Goal: Information Seeking & Learning: Learn about a topic

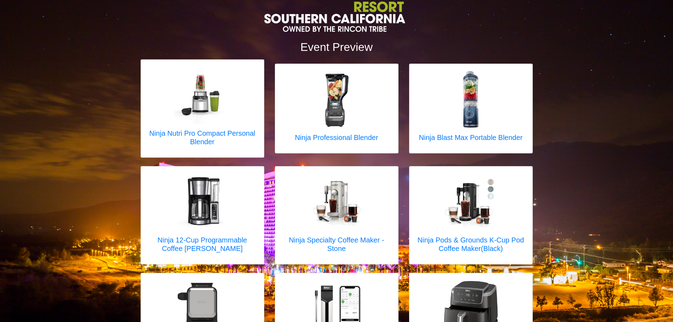
scroll to position [177, 0]
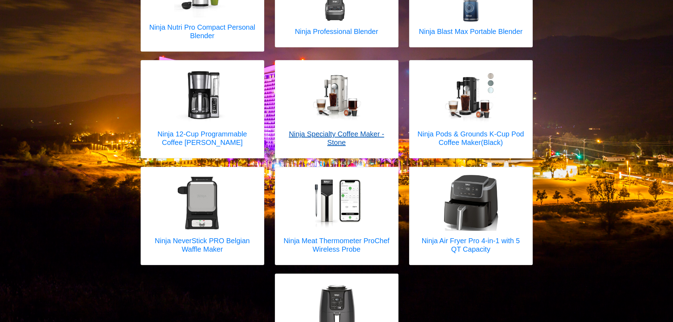
click at [343, 130] on h5 "Ninja Specialty Coffee Maker - Stone" at bounding box center [336, 138] width 109 height 17
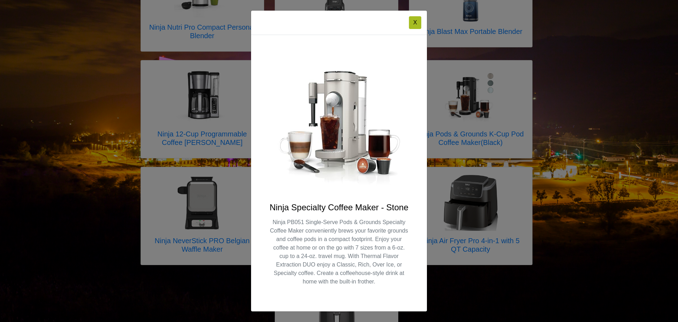
click at [290, 218] on p "Ninja PB051 Single-Serve Pods & Grounds Specialty Coffee Maker conveniently bre…" at bounding box center [339, 252] width 142 height 68
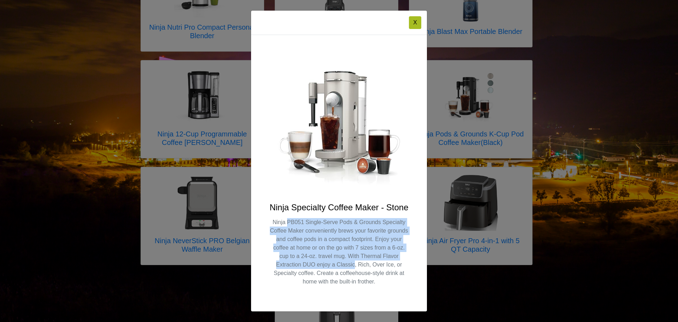
drag, startPoint x: 290, startPoint y: 218, endPoint x: 342, endPoint y: 265, distance: 69.8
click at [342, 265] on p "Ninja PB051 Single-Serve Pods & Grounds Specialty Coffee Maker conveniently bre…" at bounding box center [339, 252] width 142 height 68
drag, startPoint x: 342, startPoint y: 265, endPoint x: 274, endPoint y: 223, distance: 79.9
click at [274, 223] on p "Ninja PB051 Single-Serve Pods & Grounds Specialty Coffee Maker conveniently bre…" at bounding box center [339, 252] width 142 height 68
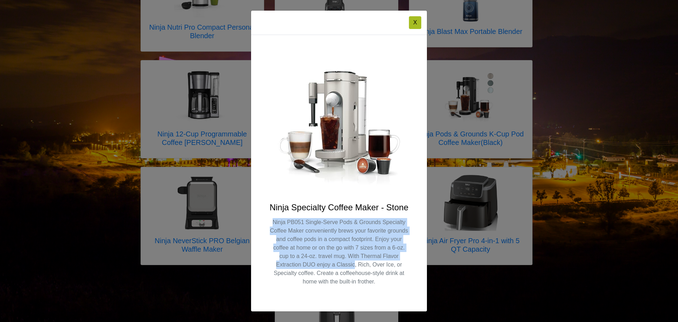
click at [274, 223] on p "Ninja PB051 Single-Serve Pods & Grounds Specialty Coffee Maker conveniently bre…" at bounding box center [339, 252] width 142 height 68
drag, startPoint x: 275, startPoint y: 223, endPoint x: 326, endPoint y: 274, distance: 71.9
click at [326, 274] on p "Ninja PB051 Single-Serve Pods & Grounds Specialty Coffee Maker conveniently bre…" at bounding box center [339, 252] width 142 height 68
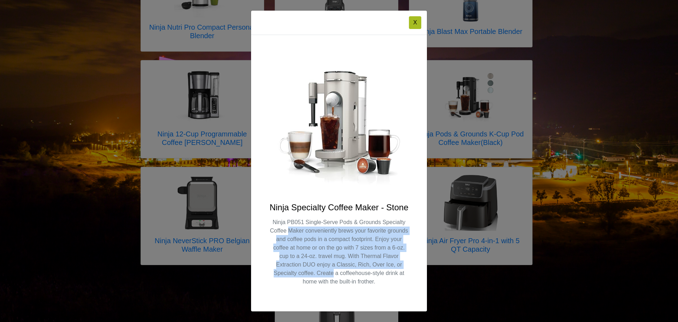
drag, startPoint x: 326, startPoint y: 274, endPoint x: 288, endPoint y: 232, distance: 56.5
click at [288, 232] on p "Ninja PB051 Single-Serve Pods & Grounds Specialty Coffee Maker conveniently bre…" at bounding box center [339, 252] width 142 height 68
drag, startPoint x: 288, startPoint y: 232, endPoint x: 322, endPoint y: 234, distance: 34.6
click at [287, 232] on p "Ninja PB051 Single-Serve Pods & Grounds Specialty Coffee Maker conveniently bre…" at bounding box center [339, 252] width 142 height 68
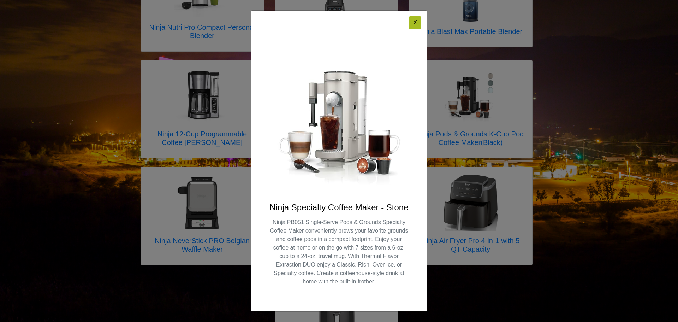
click at [530, 199] on div "X Ninja Specialty Coffee Maker - Stone Ninja PB051 Single-Serve Pods & Grounds …" at bounding box center [339, 161] width 678 height 322
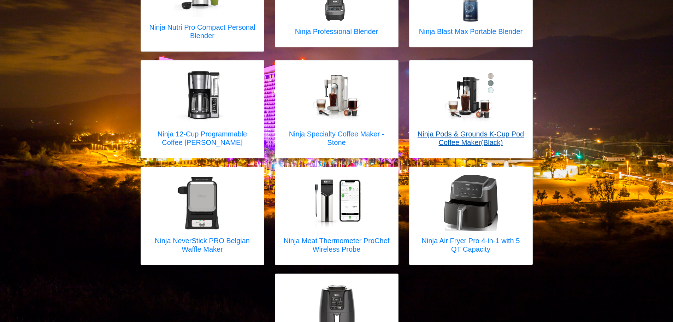
click at [490, 130] on h5 "Ninja Pods & Grounds K-Cup Pod Coffee Maker(Black)" at bounding box center [470, 138] width 109 height 17
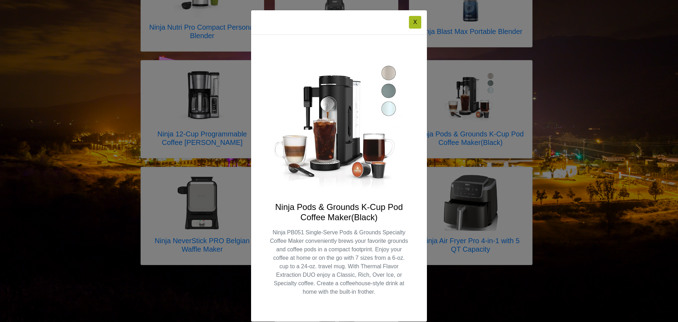
click at [561, 140] on div "X Ninja Pods & Grounds K-Cup Pod Coffee Maker(Black) Ninja PB051 Single-Serve P…" at bounding box center [339, 161] width 678 height 322
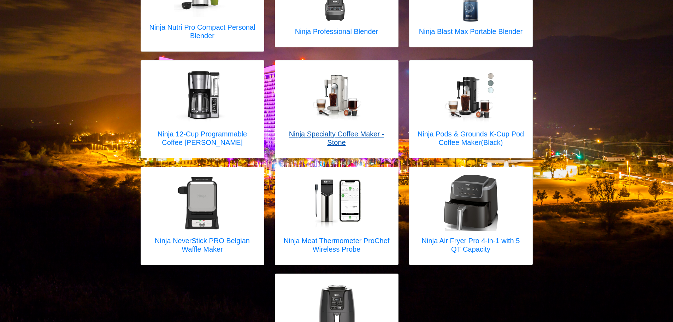
click at [357, 130] on h5 "Ninja Specialty Coffee Maker - Stone" at bounding box center [336, 138] width 109 height 17
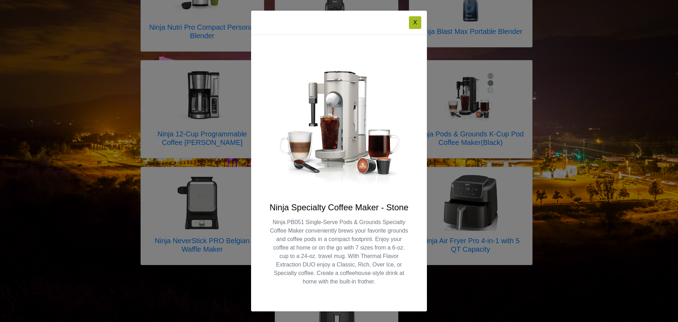
click at [566, 121] on div "X Ninja Specialty Coffee Maker - Stone Ninja PB051 Single-Serve Pods & Grounds …" at bounding box center [339, 161] width 678 height 322
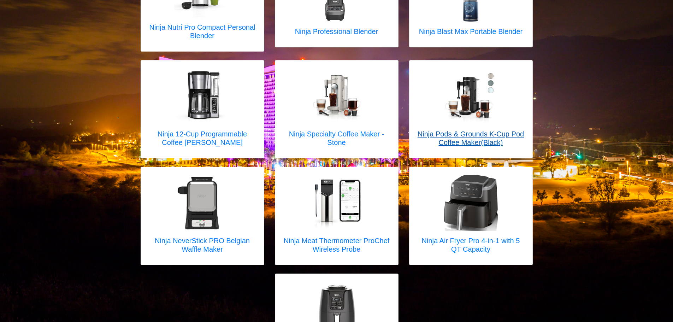
click at [503, 130] on h5 "Ninja Pods & Grounds K-Cup Pod Coffee Maker(Black)" at bounding box center [470, 138] width 109 height 17
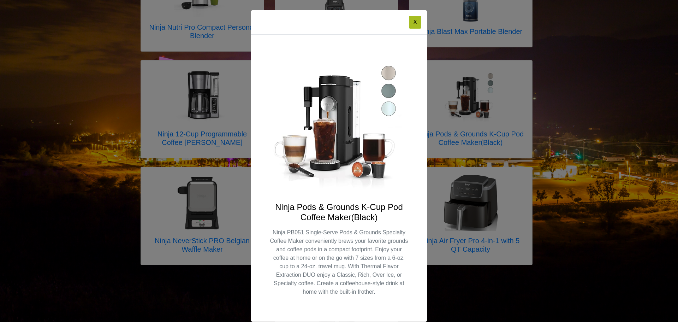
click at [613, 108] on div "X Ninja Pods & Grounds K-Cup Pod Coffee Maker(Black) Ninja PB051 Single-Serve P…" at bounding box center [339, 161] width 678 height 322
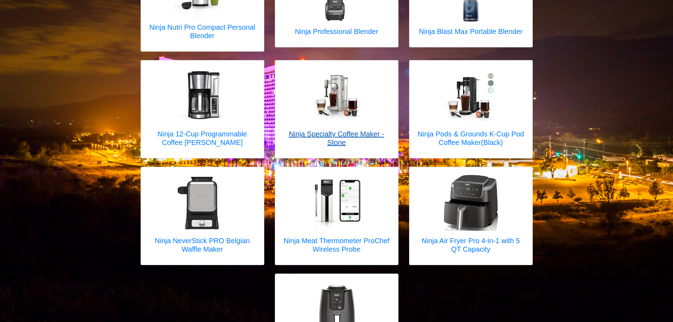
click at [385, 103] on div at bounding box center [336, 95] width 109 height 57
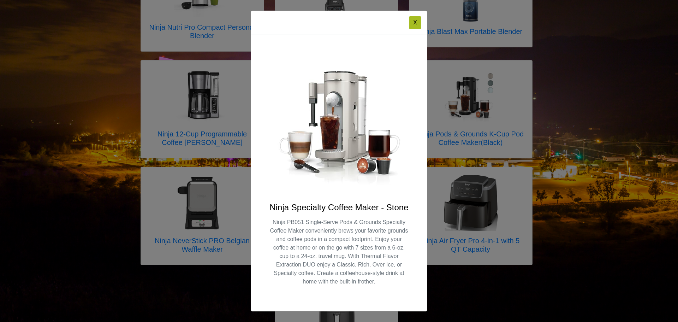
click at [510, 113] on div "X Ninja Specialty Coffee Maker - Stone Ninja PB051 Single-Serve Pods & Grounds …" at bounding box center [339, 161] width 678 height 322
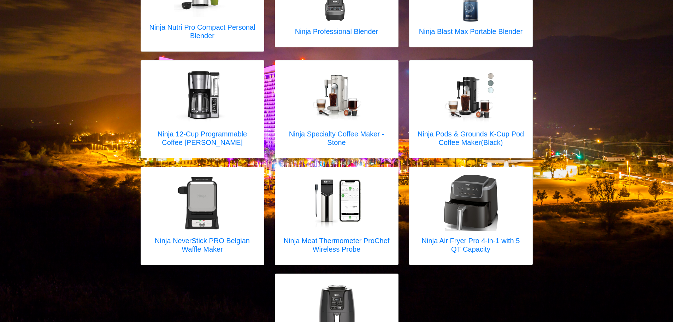
drag, startPoint x: 58, startPoint y: 161, endPoint x: 63, endPoint y: 181, distance: 21.3
click at [58, 161] on div "Event Preview Ninja Nutri Pro Compact Personal Blender X Ninja Nutri Pro Compac…" at bounding box center [336, 113] width 673 height 551
click at [451, 130] on h5 "Ninja Pods & Grounds K-Cup Pod Coffee Maker(Black)" at bounding box center [470, 138] width 109 height 17
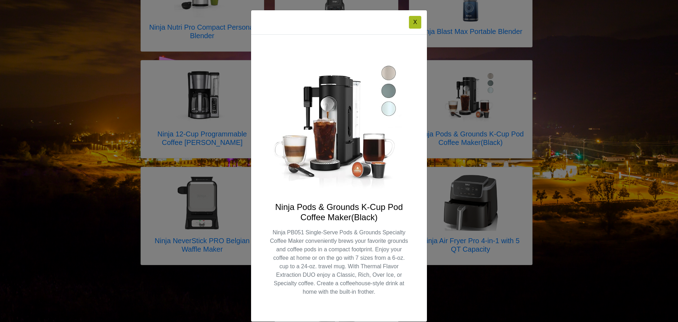
click at [222, 121] on div "X Ninja Pods & Grounds K-Cup Pod Coffee Maker(Black) Ninja PB051 Single-Serve P…" at bounding box center [339, 161] width 678 height 322
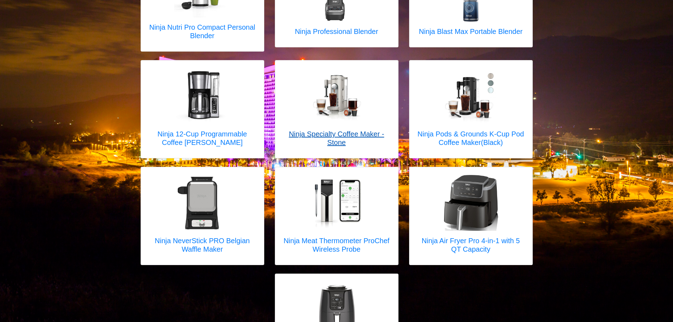
click at [305, 106] on div at bounding box center [336, 95] width 109 height 57
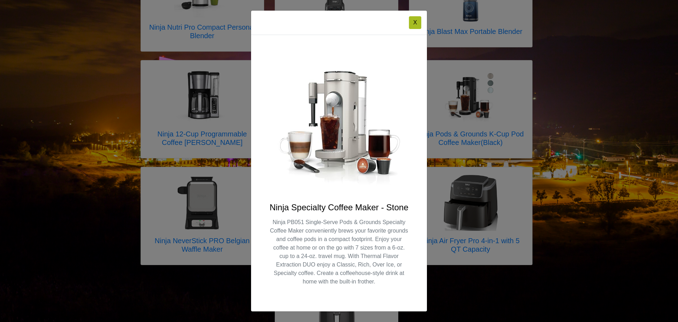
click at [217, 107] on div "X Ninja Specialty Coffee Maker - Stone Ninja PB051 Single-Serve Pods & Grounds …" at bounding box center [339, 161] width 678 height 322
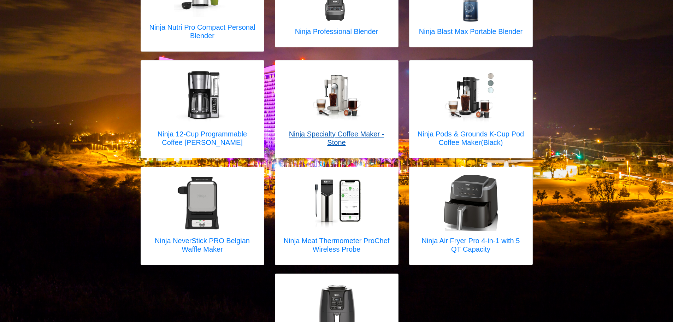
click at [351, 110] on img at bounding box center [336, 95] width 57 height 57
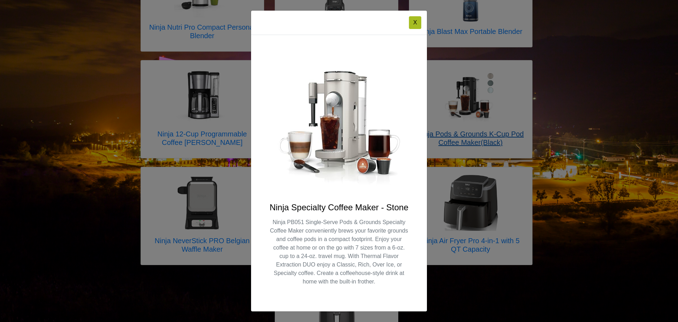
click at [481, 96] on div "X Ninja Specialty Coffee Maker - Stone Ninja PB051 Single-Serve Pods & Grounds …" at bounding box center [339, 161] width 678 height 322
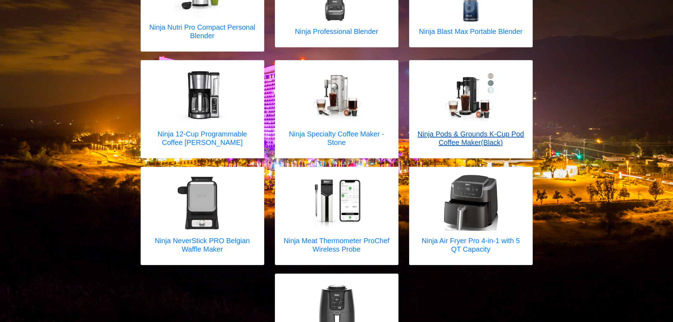
click at [489, 93] on img at bounding box center [471, 95] width 57 height 57
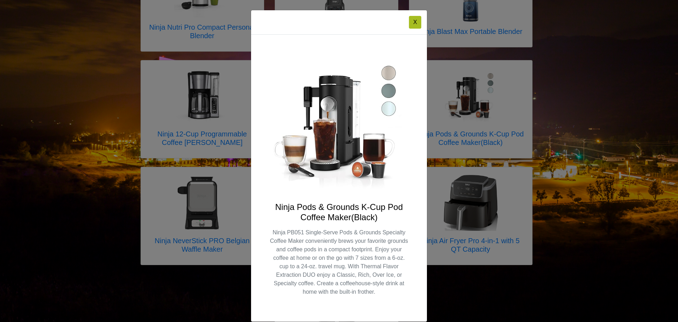
drag, startPoint x: 479, startPoint y: 93, endPoint x: 416, endPoint y: 100, distance: 63.9
click at [479, 93] on div "X Ninja Pods & Grounds K-Cup Pod Coffee Maker(Black) Ninja PB051 Single-Serve P…" at bounding box center [339, 161] width 678 height 322
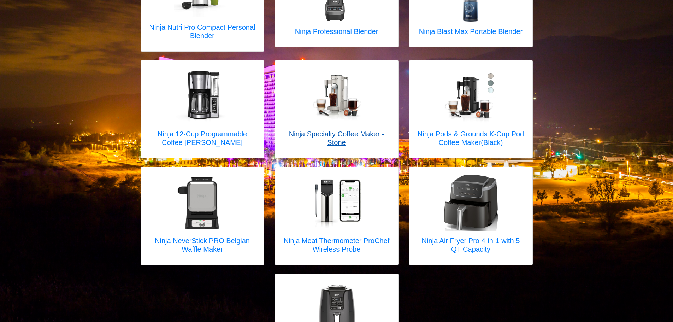
click at [341, 103] on img at bounding box center [336, 95] width 57 height 57
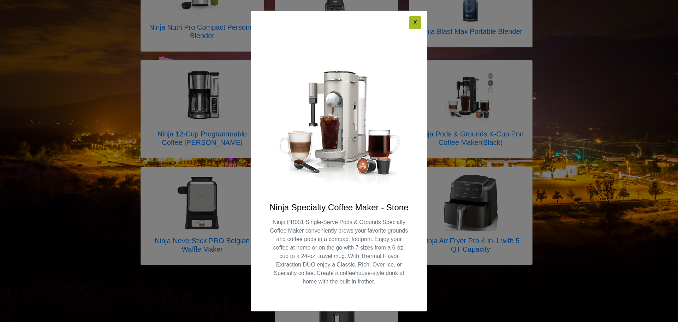
drag, startPoint x: 434, startPoint y: 105, endPoint x: 444, endPoint y: 105, distance: 9.5
click at [441, 105] on div "X Ninja Specialty Coffee Maker - Stone Ninja PB051 Single-Serve Pods & Grounds …" at bounding box center [339, 161] width 678 height 322
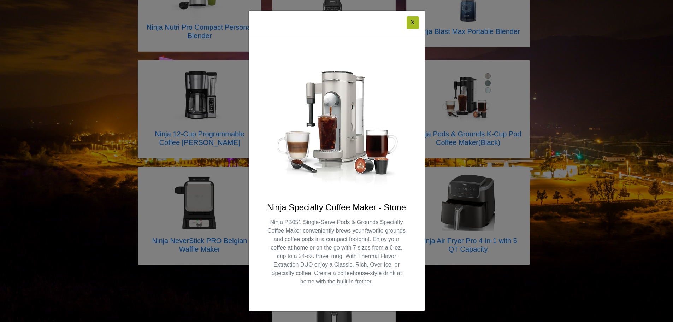
click at [469, 103] on img at bounding box center [468, 95] width 57 height 57
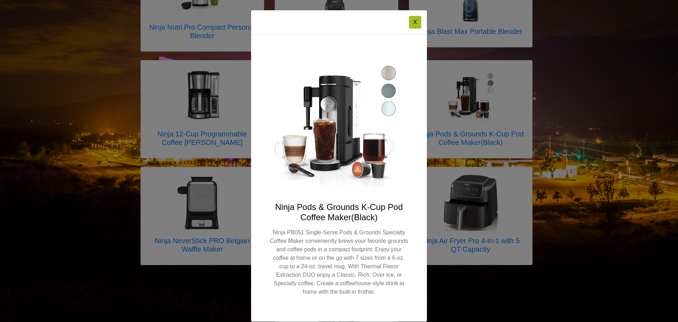
click at [456, 96] on div "X Ninja Pods & Grounds K-Cup Pod Coffee Maker(Black) Ninja PB051 Single-Serve P…" at bounding box center [339, 161] width 678 height 322
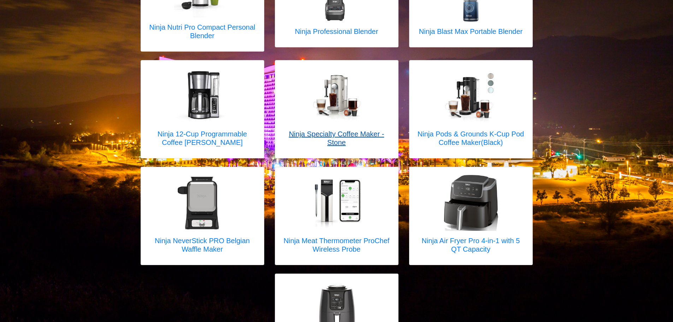
click at [360, 83] on img at bounding box center [336, 95] width 57 height 57
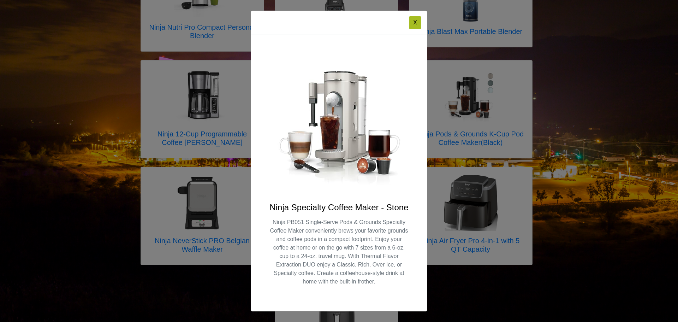
click at [469, 96] on div "X Ninja Specialty Coffee Maker - Stone Ninja PB051 Single-Serve Pods & Grounds …" at bounding box center [339, 161] width 678 height 322
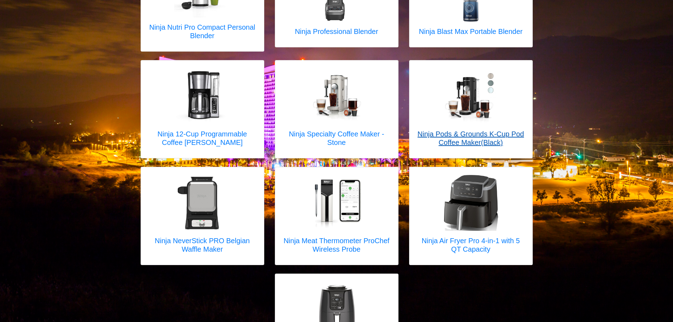
click at [484, 93] on img at bounding box center [471, 95] width 57 height 57
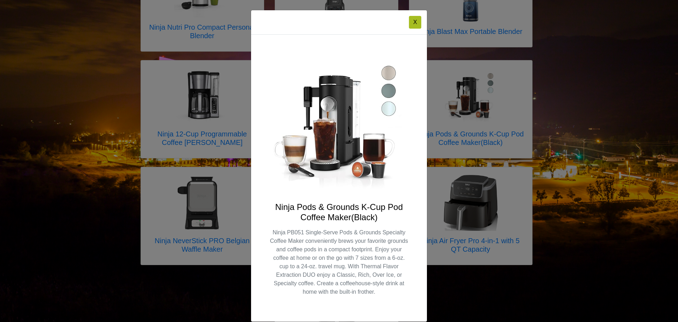
click at [481, 94] on div "X Ninja Pods & Grounds K-Cup Pod Coffee Maker(Black) Ninja PB051 Single-Serve P…" at bounding box center [339, 161] width 678 height 322
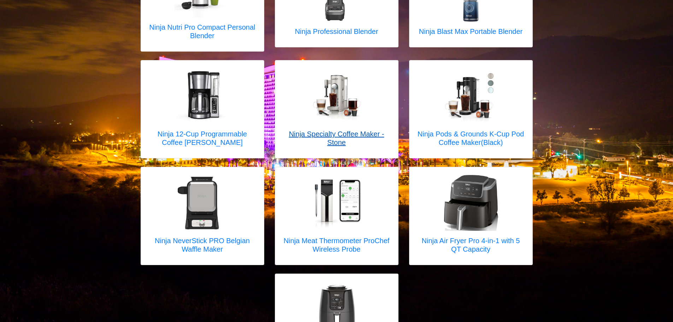
click at [369, 90] on div at bounding box center [336, 95] width 109 height 57
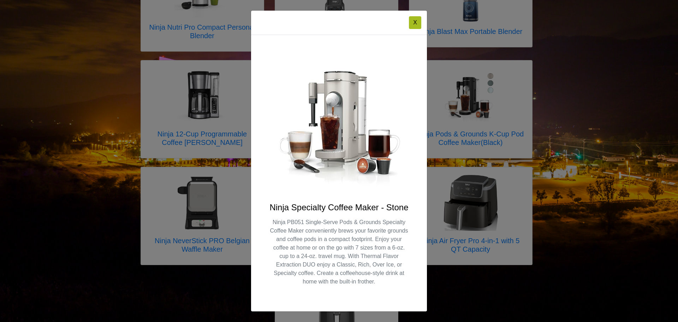
click at [426, 99] on div "Ninja Specialty Coffee Maker - Stone Ninja PB051 Single-Serve Pods & Grounds Sp…" at bounding box center [339, 173] width 176 height 277
click at [467, 96] on div "X Ninja Specialty Coffee Maker - Stone Ninja PB051 Single-Serve Pods & Grounds …" at bounding box center [339, 161] width 678 height 322
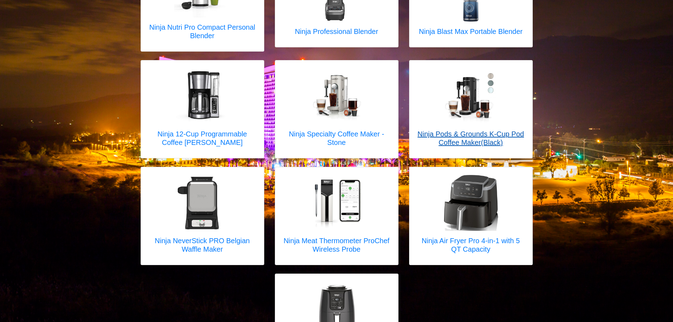
click at [480, 94] on img at bounding box center [471, 95] width 57 height 57
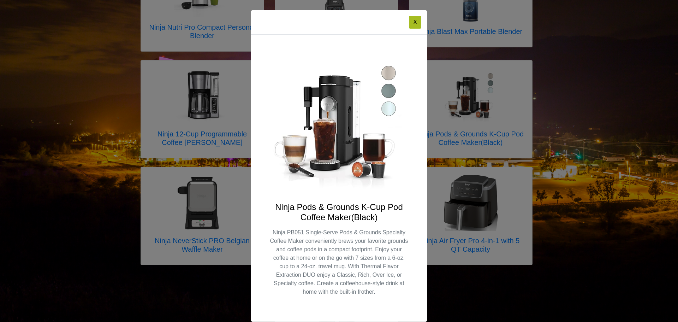
click at [479, 94] on div "X Ninja Pods & Grounds K-Cup Pod Coffee Maker(Black) Ninja PB051 Single-Serve P…" at bounding box center [339, 161] width 678 height 322
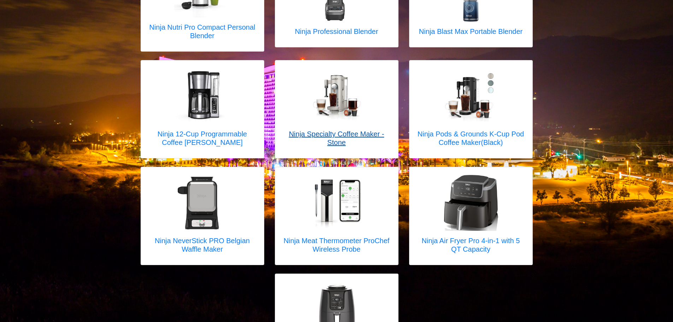
scroll to position [141, 0]
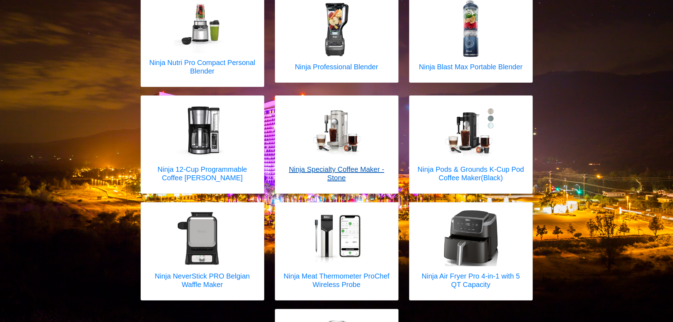
click at [296, 165] on h5 "Ninja Specialty Coffee Maker - Stone" at bounding box center [336, 173] width 109 height 17
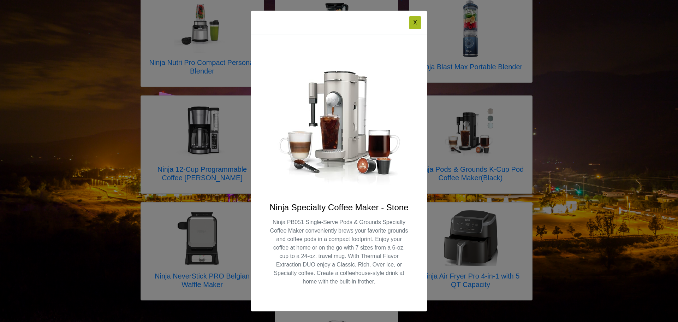
click at [305, 211] on h4 "Ninja Specialty Coffee Maker - Stone" at bounding box center [339, 207] width 142 height 10
copy div "Ninja Specialty Coffee Maker - Stone"
click at [280, 223] on p "Ninja PB051 Single-Serve Pods & Grounds Specialty Coffee Maker conveniently bre…" at bounding box center [339, 252] width 142 height 68
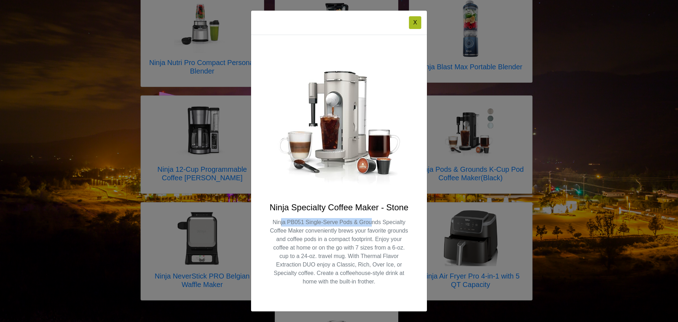
drag, startPoint x: 280, startPoint y: 223, endPoint x: 371, endPoint y: 220, distance: 90.5
click at [371, 220] on p "Ninja PB051 Single-Serve Pods & Grounds Specialty Coffee Maker conveniently bre…" at bounding box center [339, 252] width 142 height 68
drag, startPoint x: 371, startPoint y: 220, endPoint x: 284, endPoint y: 224, distance: 87.0
click at [284, 224] on p "Ninja PB051 Single-Serve Pods & Grounds Specialty Coffee Maker conveniently bre…" at bounding box center [339, 252] width 142 height 68
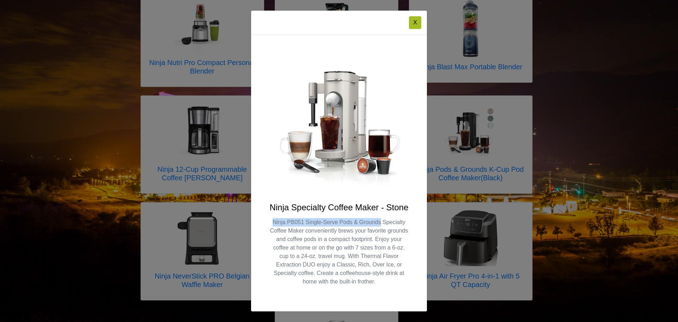
copy p "Ninja PB051 Single-Serve Pods & Grounds"
click at [104, 113] on div "X Ninja Specialty Coffee Maker - Stone Ninja PB051 Single-Serve Pods & Grounds …" at bounding box center [339, 161] width 678 height 322
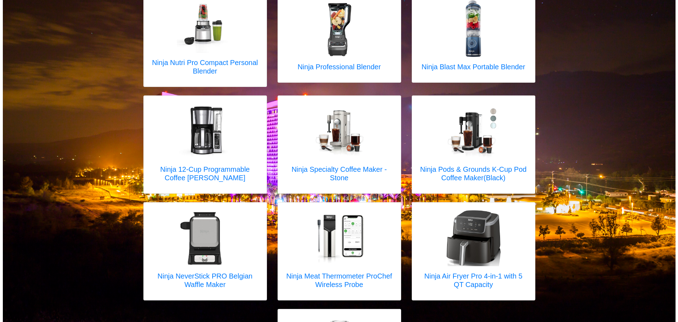
scroll to position [229, 0]
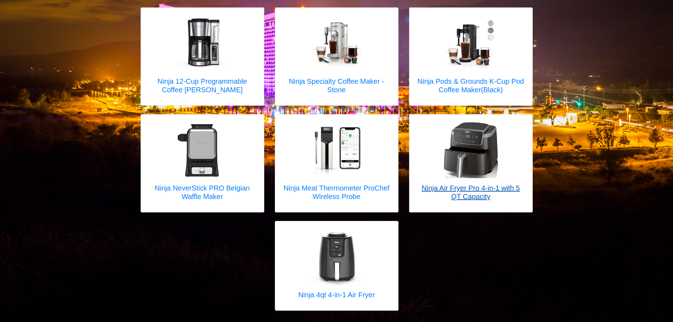
click at [489, 184] on h5 "Ninja Air Fryer Pro 4-in-1 with 5 QT Capacity" at bounding box center [470, 192] width 109 height 17
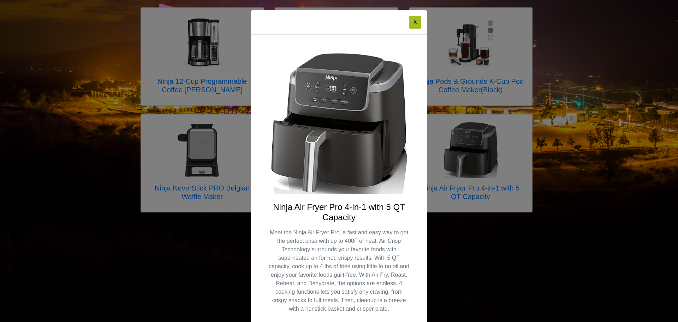
click at [280, 206] on h4 "Ninja Air Fryer Pro 4-in-1 with 5 QT Capacity" at bounding box center [339, 212] width 142 height 20
drag, startPoint x: 280, startPoint y: 206, endPoint x: 354, endPoint y: 218, distance: 74.5
click at [354, 218] on h4 "Ninja Air Fryer Pro 4-in-1 with 5 QT Capacity" at bounding box center [339, 212] width 142 height 20
copy div "Ninja Air Fryer Pro 4-in-1 with 5 QT Capacity"
